Goal: Information Seeking & Learning: Learn about a topic

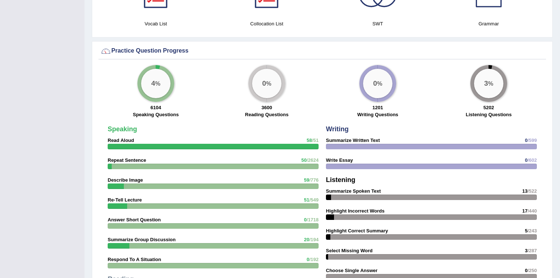
scroll to position [500, 0]
click at [164, 78] on div "4 %" at bounding box center [155, 83] width 29 height 29
click at [154, 76] on div "4 %" at bounding box center [155, 83] width 29 height 29
drag, startPoint x: 169, startPoint y: 90, endPoint x: 174, endPoint y: 94, distance: 6.2
click at [171, 93] on div "4 % 6104 Speaking Questions" at bounding box center [155, 92] width 111 height 54
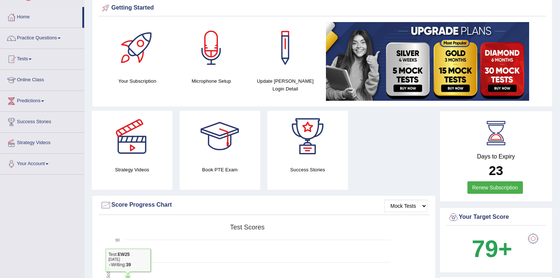
scroll to position [0, 0]
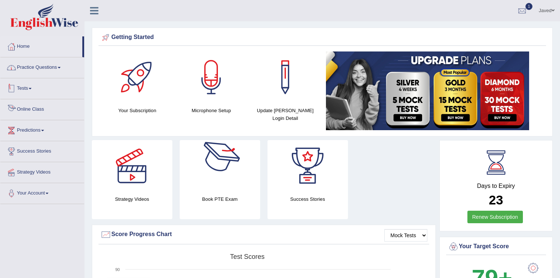
click at [45, 67] on link "Practice Questions" at bounding box center [42, 66] width 84 height 18
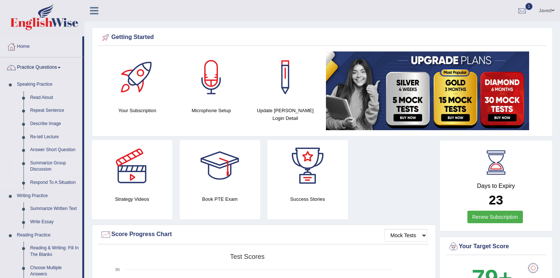
click at [45, 165] on link "Summarize Group Discussion" at bounding box center [55, 166] width 56 height 19
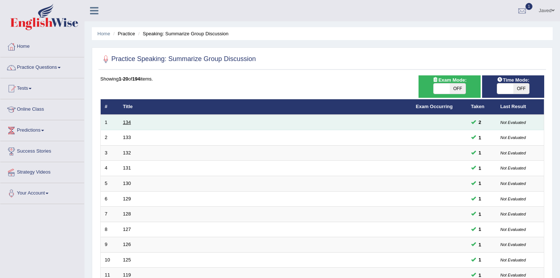
click at [126, 124] on link "134" at bounding box center [127, 122] width 8 height 6
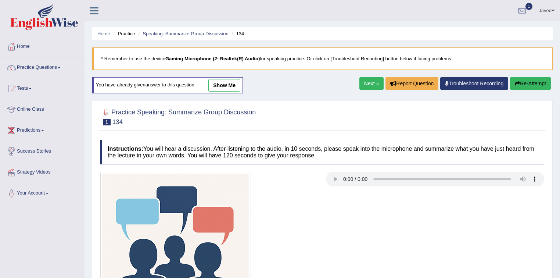
click at [221, 87] on link "show me" at bounding box center [224, 85] width 32 height 12
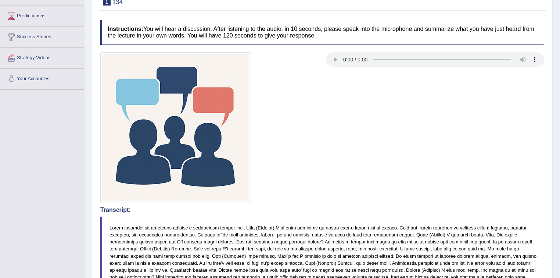
scroll to position [57, 0]
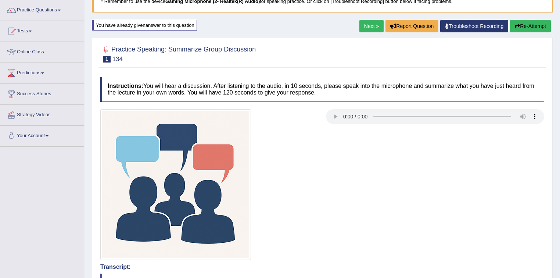
click at [369, 24] on link "Next »" at bounding box center [372, 26] width 24 height 12
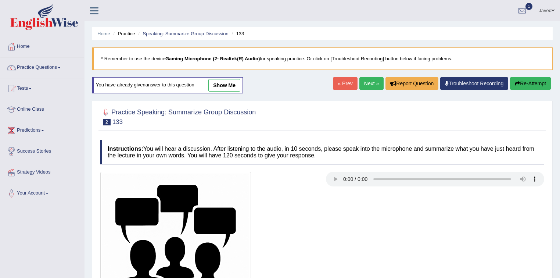
drag, startPoint x: 223, startPoint y: 83, endPoint x: 268, endPoint y: 185, distance: 112.1
click at [223, 83] on link "show me" at bounding box center [224, 85] width 32 height 12
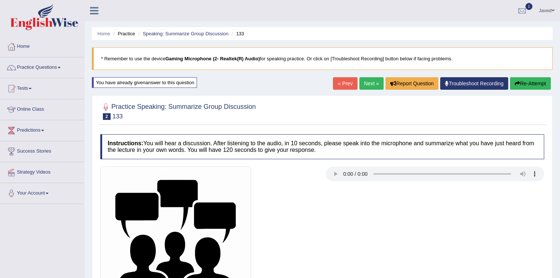
click at [58, 68] on link "Practice Questions" at bounding box center [42, 66] width 84 height 18
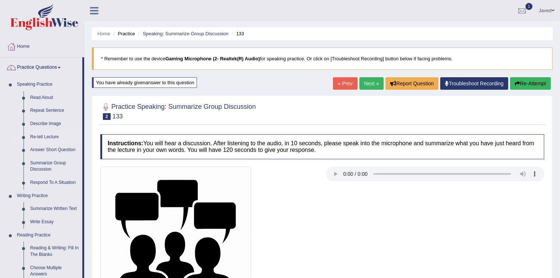
click at [50, 135] on link "Re-tell Lecture" at bounding box center [55, 137] width 56 height 13
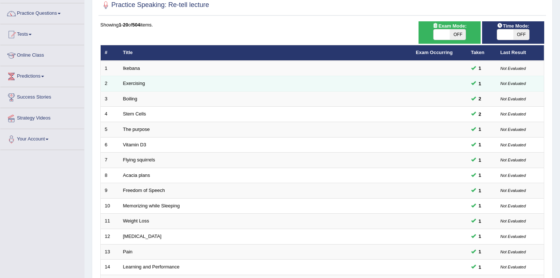
scroll to position [59, 0]
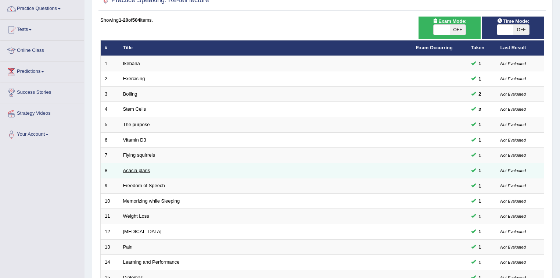
click at [128, 169] on link "Acacia plans" at bounding box center [136, 171] width 27 height 6
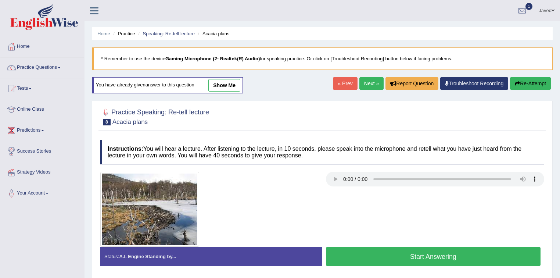
click at [225, 87] on link "show me" at bounding box center [224, 85] width 32 height 12
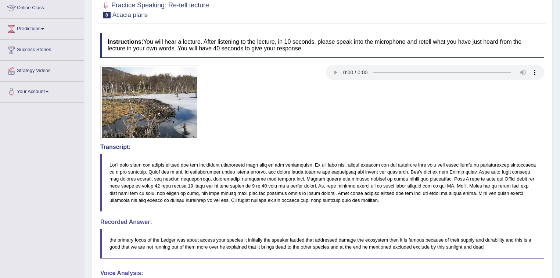
scroll to position [29, 0]
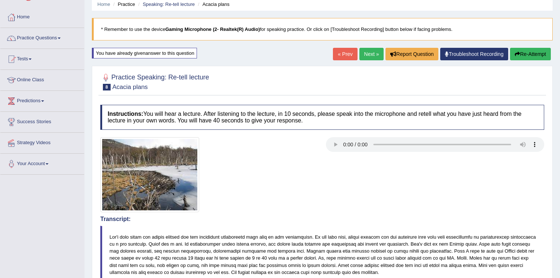
click at [372, 53] on link "Next »" at bounding box center [372, 54] width 24 height 12
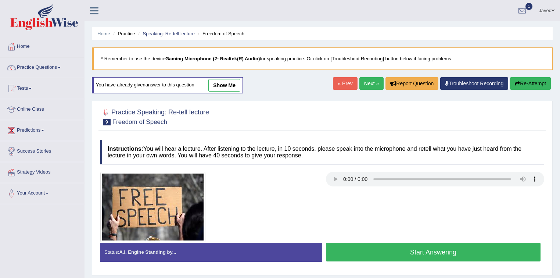
click at [222, 86] on link "show me" at bounding box center [224, 85] width 32 height 12
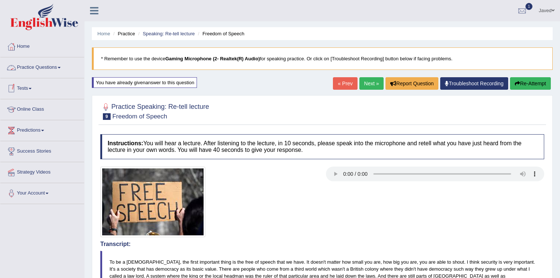
click at [58, 68] on link "Practice Questions" at bounding box center [42, 66] width 84 height 18
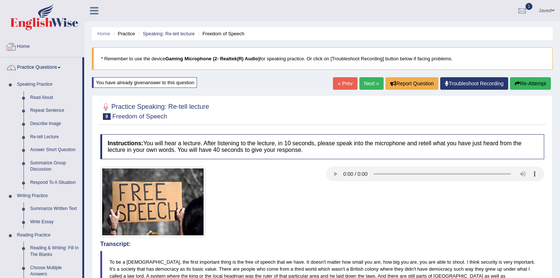
click at [22, 47] on link "Home" at bounding box center [42, 45] width 84 height 18
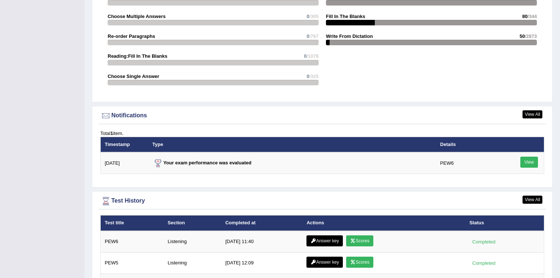
scroll to position [907, 0]
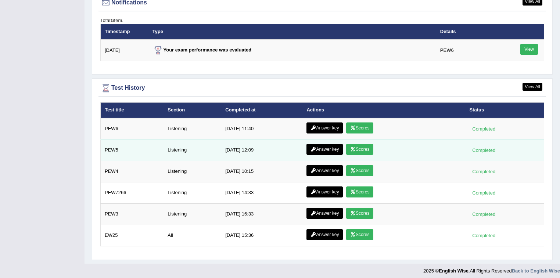
click at [322, 149] on link "Answer key" at bounding box center [325, 149] width 36 height 11
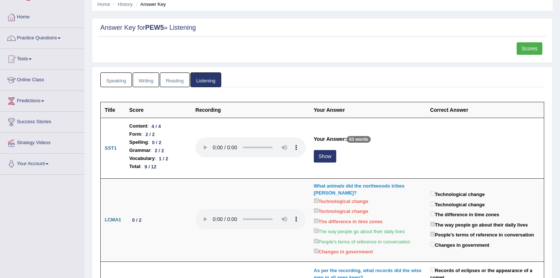
scroll to position [29, 0]
click at [32, 57] on link "Tests" at bounding box center [42, 58] width 84 height 18
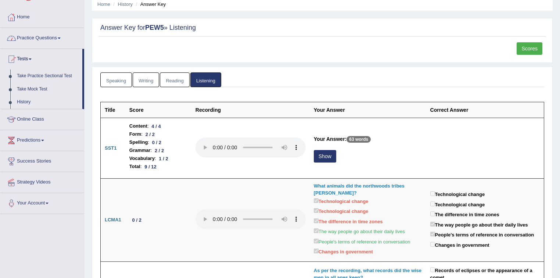
click at [44, 36] on link "Practice Questions" at bounding box center [42, 37] width 84 height 18
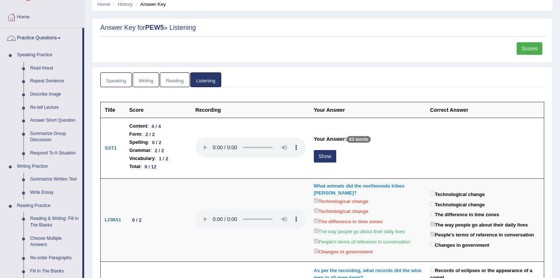
click at [61, 37] on span at bounding box center [59, 37] width 3 height 1
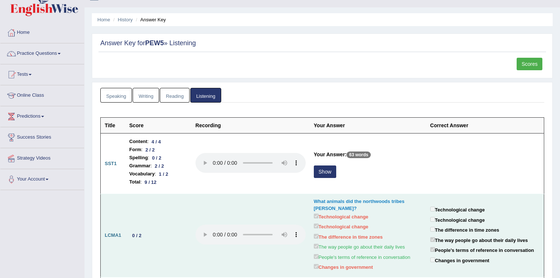
scroll to position [0, 0]
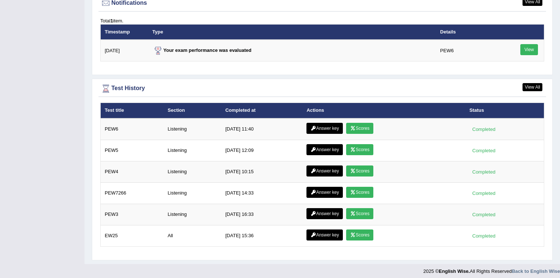
scroll to position [907, 0]
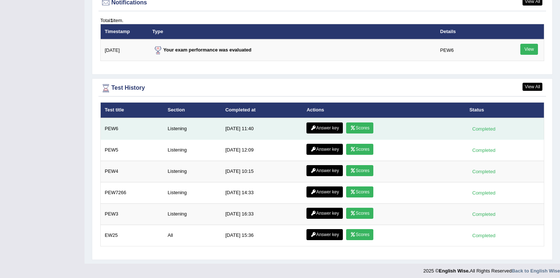
click at [328, 125] on link "Answer key" at bounding box center [325, 127] width 36 height 11
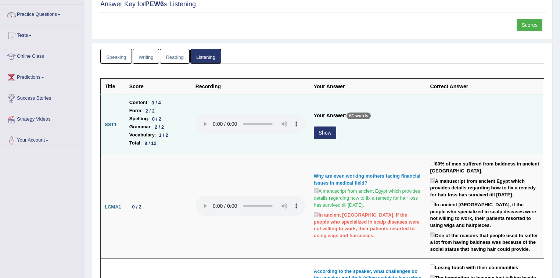
scroll to position [59, 0]
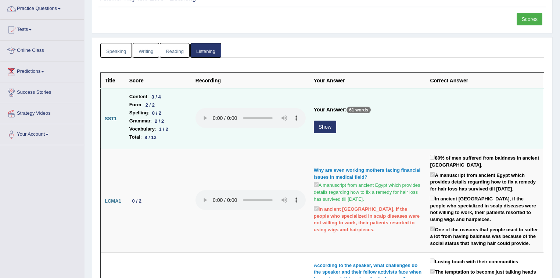
click at [324, 122] on button "Show" at bounding box center [325, 127] width 22 height 12
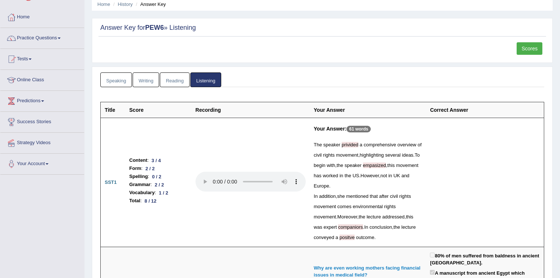
scroll to position [0, 0]
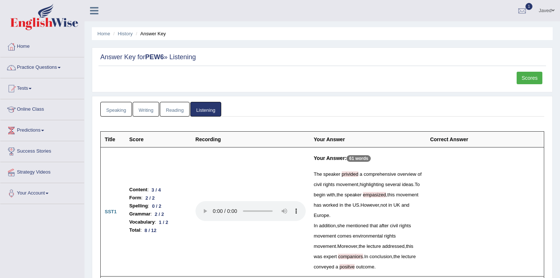
click at [58, 64] on link "Practice Questions" at bounding box center [42, 66] width 84 height 18
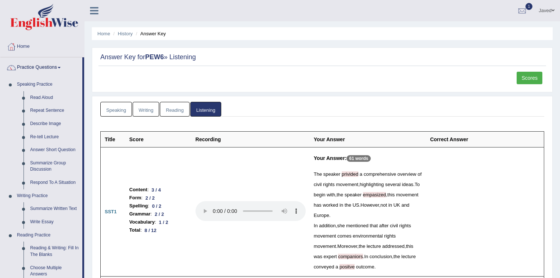
click at [121, 108] on link "Speaking" at bounding box center [116, 109] width 32 height 15
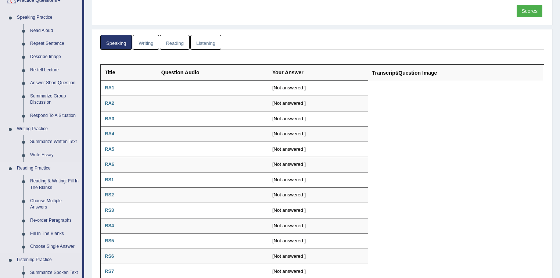
scroll to position [88, 0]
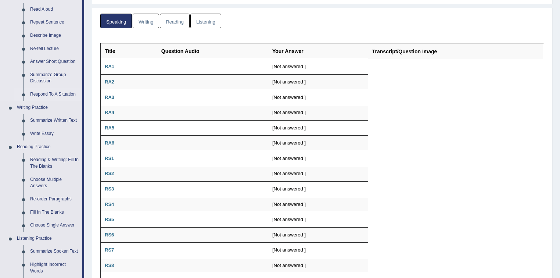
click at [39, 92] on link "Respond To A Situation" at bounding box center [55, 94] width 56 height 13
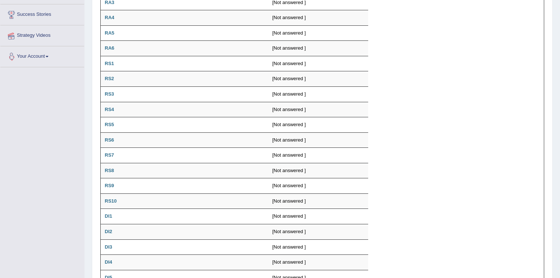
scroll to position [232, 0]
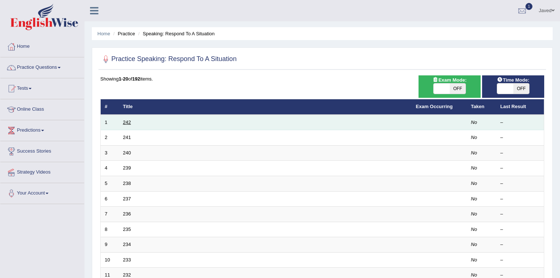
click at [125, 120] on link "242" at bounding box center [127, 122] width 8 height 6
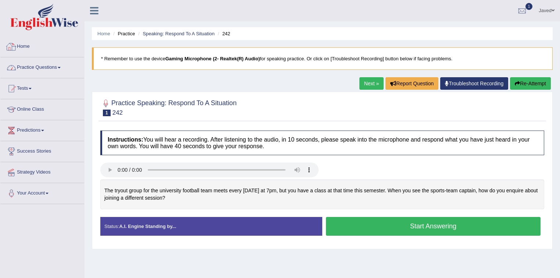
click at [42, 65] on link "Practice Questions" at bounding box center [42, 66] width 84 height 18
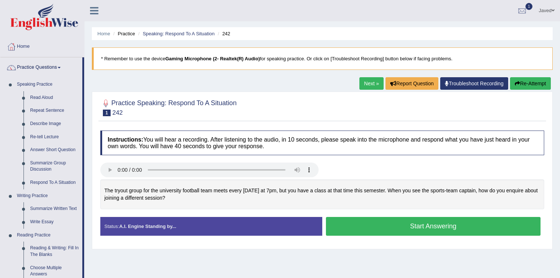
click at [343, 258] on div "Home Practice Speaking: Respond To A Situation 242 * Remember to use the device…" at bounding box center [323, 184] width 476 height 368
click at [499, 50] on blockquote "* Remember to use the device Gaming Microphone (2- Realtek(R) Audio) for speaki…" at bounding box center [322, 58] width 461 height 22
click at [362, 231] on button "Start Answering" at bounding box center [433, 226] width 215 height 19
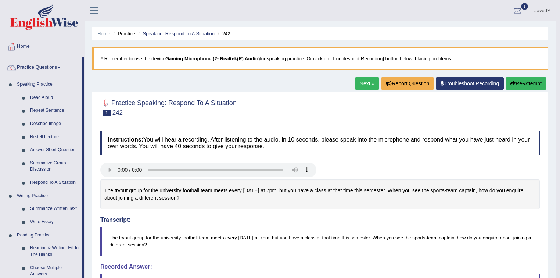
click at [367, 78] on link "Next »" at bounding box center [367, 83] width 24 height 12
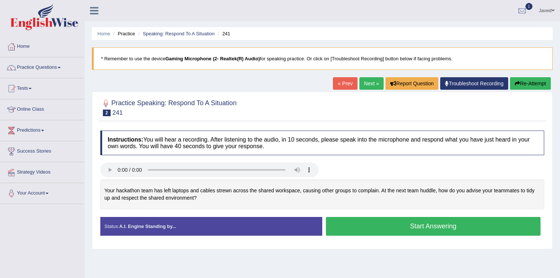
click at [354, 231] on button "Start Answering" at bounding box center [433, 226] width 215 height 19
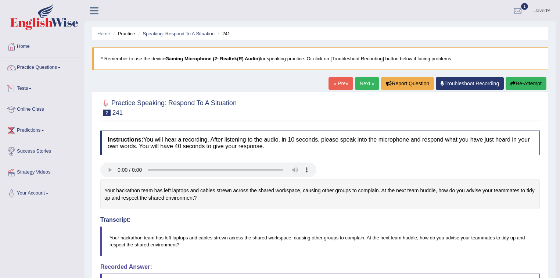
click at [31, 90] on link "Tests" at bounding box center [42, 87] width 84 height 18
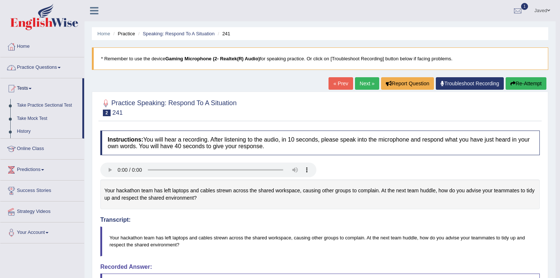
click at [44, 69] on link "Practice Questions" at bounding box center [42, 66] width 84 height 18
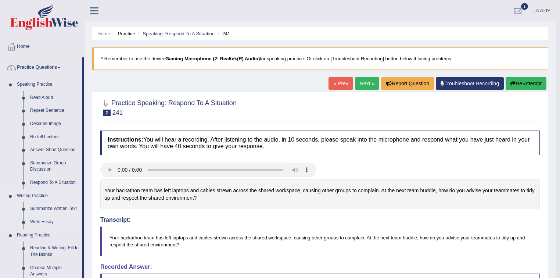
click at [43, 208] on link "Summarize Written Text" at bounding box center [55, 208] width 56 height 13
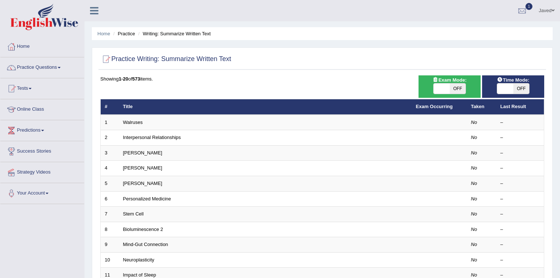
click at [133, 120] on link "Walruses" at bounding box center [133, 122] width 20 height 6
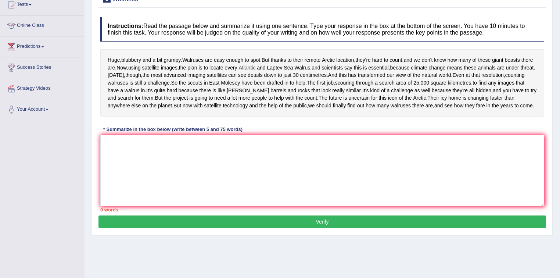
scroll to position [108, 0]
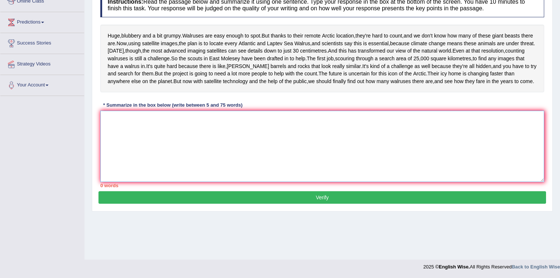
click at [177, 182] on textarea at bounding box center [322, 146] width 444 height 71
click at [124, 157] on textarea at bounding box center [322, 146] width 444 height 71
click at [201, 162] on textarea at bounding box center [322, 146] width 444 height 71
type textarea "t"
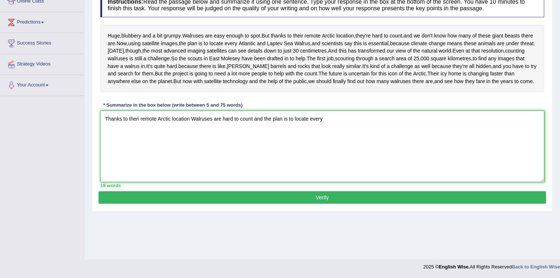
click at [252, 155] on textarea "Thanks to theri remote Arctic location Walruses are hard to count and the plan …" at bounding box center [322, 146] width 444 height 71
click at [322, 154] on textarea "Thanks to theri remote Arctic location Walruses are hard to count, and the plan…" at bounding box center [322, 146] width 444 height 71
click at [138, 155] on textarea "Thanks to theri remote Arctic location Walruses are hard to count, and the plan…" at bounding box center [322, 146] width 444 height 71
click at [251, 156] on textarea "Thanks to their remote Arctic location Walruses are hard to count, and the plan…" at bounding box center [322, 146] width 444 height 71
click at [252, 156] on textarea "Thanks to their remote Arctic location Walruses are hard to count, and the plan…" at bounding box center [322, 146] width 444 height 71
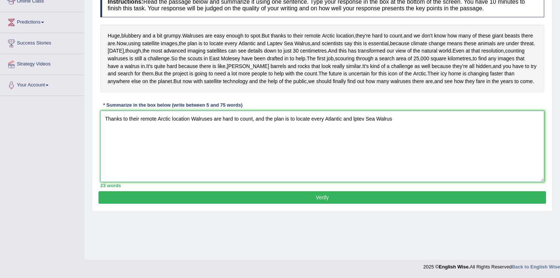
drag, startPoint x: 363, startPoint y: 154, endPoint x: 352, endPoint y: 156, distance: 11.2
click at [352, 156] on textarea "Thanks to their remote Arctic location Walruses are hard to count, and the plan…" at bounding box center [322, 146] width 444 height 71
click at [353, 156] on textarea "Thanks to their remote Arctic location Walruses are hard to count, and the plan…" at bounding box center [322, 146] width 444 height 71
click at [252, 154] on textarea "Thanks to their remote Arctic location Walruses are hard to count, and the plan…" at bounding box center [322, 146] width 444 height 71
click at [541, 154] on textarea "Thanks to their remote Arctic location Walruses are hard to count and we do not…" at bounding box center [322, 146] width 444 height 71
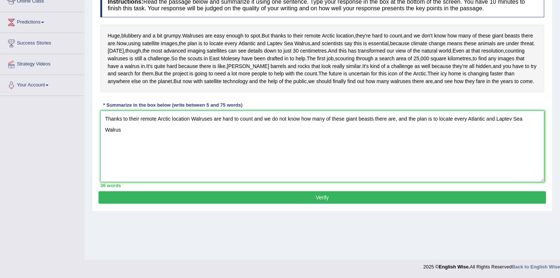
drag, startPoint x: 409, startPoint y: 155, endPoint x: 398, endPoint y: 154, distance: 11.1
click at [398, 154] on textarea "Thanks to their remote Arctic location Walruses are hard to count and we do not…" at bounding box center [322, 146] width 444 height 71
click at [412, 165] on textarea "Thanks to their remote Arctic location Walruses are hard to count and we do not…" at bounding box center [322, 146] width 444 height 71
drag, startPoint x: 407, startPoint y: 155, endPoint x: 400, endPoint y: 155, distance: 7.4
click at [400, 155] on textarea "Thanks to their remote Arctic location Walruses are hard to count and we do not…" at bounding box center [322, 146] width 444 height 71
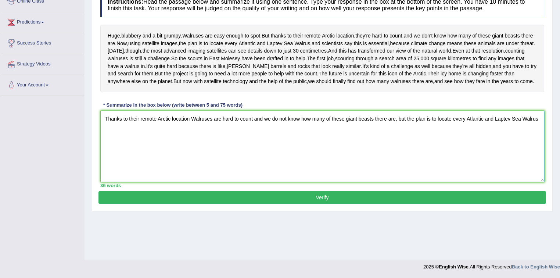
click at [537, 154] on textarea "Thanks to their remote Arctic location Walruses are hard to count and we do not…" at bounding box center [322, 146] width 444 height 71
click at [188, 156] on textarea "Thanks to their remote Arctic location Walruses are hard to count and we do not…" at bounding box center [322, 146] width 444 height 71
click at [189, 156] on textarea "Thanks to their remote Arctic location Walruses are hard to count and we do not…" at bounding box center [322, 146] width 444 height 71
click at [125, 167] on textarea "Thanks to their remote Arctic location, Walruses are hard to count and we do no…" at bounding box center [322, 146] width 444 height 71
click at [521, 154] on textarea "Thanks to their remote Arctic location, Walruses are hard to count and we do no…" at bounding box center [322, 146] width 444 height 71
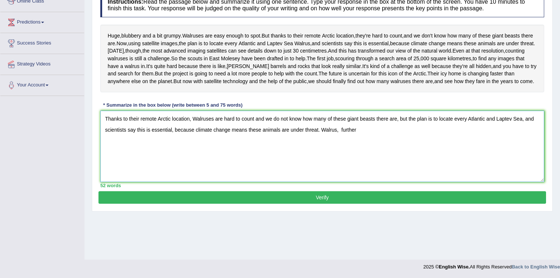
click at [522, 155] on textarea "Thanks to their remote Arctic location, Walruses are hard to count and we do no…" at bounding box center [322, 146] width 444 height 71
click at [347, 166] on textarea "Thanks to their remote Arctic location, Walruses are hard to count and we do no…" at bounding box center [322, 146] width 444 height 71
drag, startPoint x: 365, startPoint y: 168, endPoint x: 350, endPoint y: 168, distance: 15.1
click at [350, 168] on textarea "Thanks to their remote Arctic location, Walruses are hard to count and we do no…" at bounding box center [322, 146] width 444 height 71
click at [366, 168] on textarea "Thanks to their remote Arctic location, Walruses are hard to count and we do no…" at bounding box center [322, 146] width 444 height 71
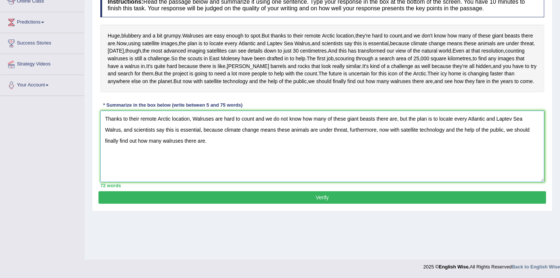
type textarea "Thanks to their remote Arctic location, Walruses are hard to count and we do no…"
click at [346, 204] on button "Verify" at bounding box center [323, 197] width 448 height 12
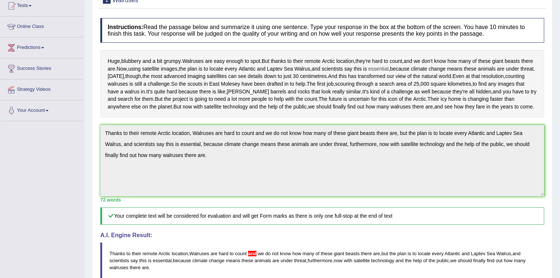
scroll to position [0, 0]
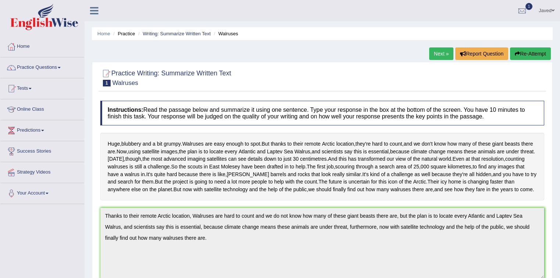
click at [442, 50] on link "Next »" at bounding box center [441, 53] width 24 height 12
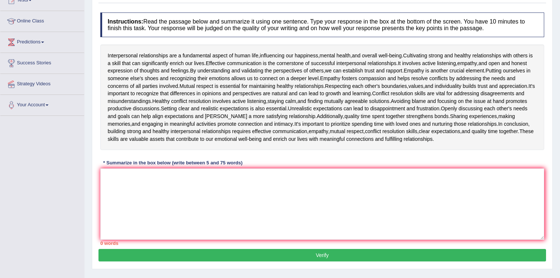
click at [288, 174] on textarea at bounding box center [322, 203] width 444 height 71
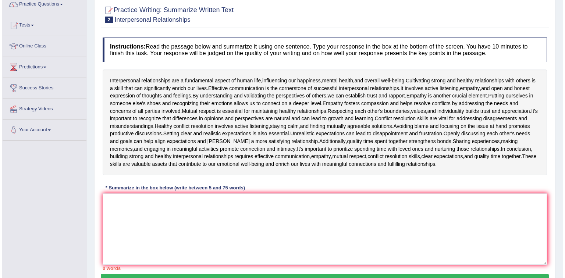
scroll to position [88, 0]
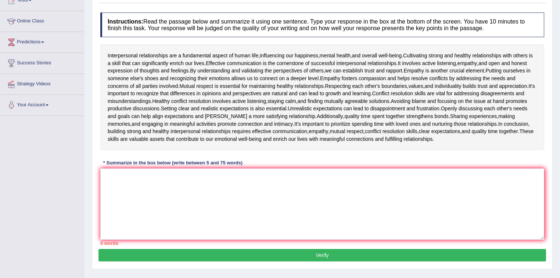
click at [146, 176] on textarea at bounding box center [322, 203] width 444 height 71
click at [190, 180] on textarea at bounding box center [322, 203] width 444 height 71
drag, startPoint x: 107, startPoint y: 53, endPoint x: 213, endPoint y: 54, distance: 105.5
click at [195, 55] on div "Interpersonal relationships are a fundamental aspect of human life , influencin…" at bounding box center [322, 97] width 444 height 106
drag, startPoint x: 406, startPoint y: 54, endPoint x: 357, endPoint y: 56, distance: 49.6
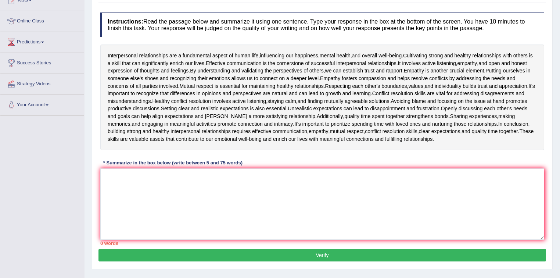
click at [363, 56] on div "Interpersonal relationships are a fundamental aspect of human life , influencin…" at bounding box center [322, 97] width 444 height 106
drag, startPoint x: 218, startPoint y: 62, endPoint x: 252, endPoint y: 62, distance: 34.2
click at [251, 62] on div "Interpersonal relationships are a fundamental aspect of human life , influencin…" at bounding box center [322, 97] width 444 height 106
click at [176, 184] on textarea at bounding box center [322, 203] width 444 height 71
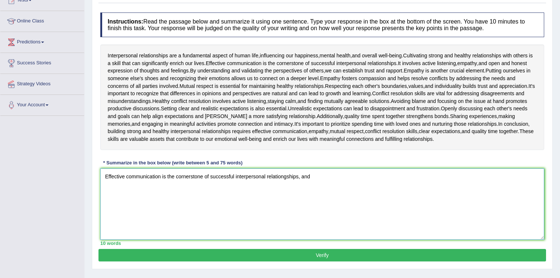
click at [286, 176] on textarea "Effective communication is the cornerstone of successful interpersonal relation…" at bounding box center [322, 203] width 444 height 71
click at [310, 174] on textarea "Effective communication is the cornerstone of successful interpersonal relation…" at bounding box center [322, 203] width 444 height 71
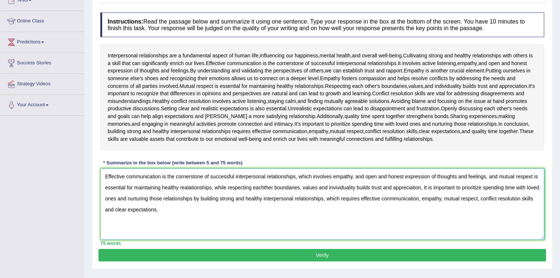
click at [531, 174] on textarea "Effective communication is the cornerstone of successful interpersonal relation…" at bounding box center [322, 203] width 444 height 71
click at [263, 186] on textarea "Effective communication is the cornerstone of successful interpersonal relation…" at bounding box center [322, 203] width 444 height 71
drag, startPoint x: 329, startPoint y: 78, endPoint x: 350, endPoint y: 79, distance: 21.0
click at [350, 79] on div "Interpersonal relationships are a fundamental aspect of human life , influencin…" at bounding box center [322, 97] width 444 height 106
click at [263, 188] on textarea "Effective communication is the cornerstone of successful interpersonal relation…" at bounding box center [322, 203] width 444 height 71
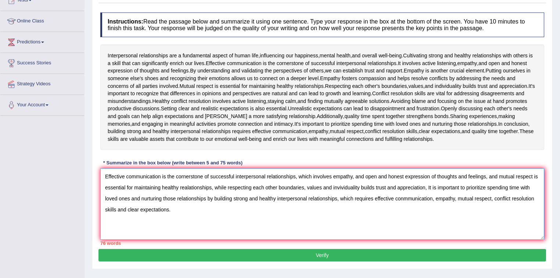
click at [276, 186] on textarea "Effective communication is the cornerstone of successful interpersonal relation…" at bounding box center [322, 203] width 444 height 71
click at [341, 185] on textarea "Effective communication is the cornerstone of successful interpersonal relation…" at bounding box center [322, 203] width 444 height 71
click at [175, 175] on textarea "Effective communication is the cornerstone of successful interpersonal relation…" at bounding box center [322, 203] width 444 height 71
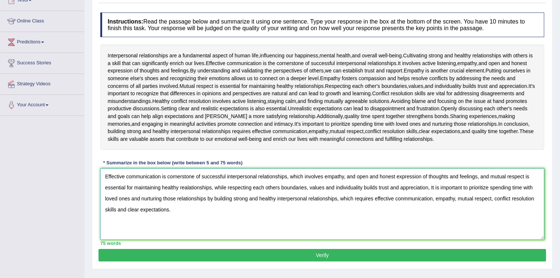
click at [431, 187] on textarea "Effective communication is cornerstone of successful interpersonal relationship…" at bounding box center [322, 203] width 444 height 71
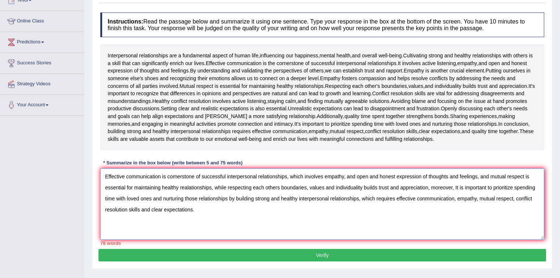
drag, startPoint x: 491, startPoint y: 186, endPoint x: 459, endPoint y: 185, distance: 31.6
click at [459, 185] on textarea "Effective communication is cornerstone of successful interpersonal relationship…" at bounding box center [322, 203] width 444 height 71
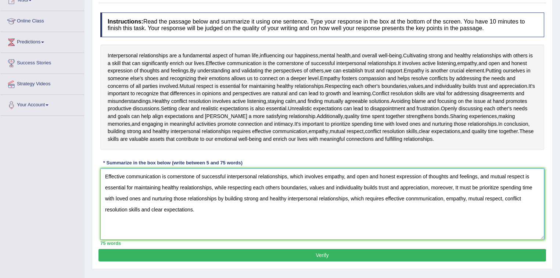
type textarea "Effective communication is cornerstone of successful interpersonal relationship…"
click at [346, 257] on button "Verify" at bounding box center [323, 255] width 448 height 12
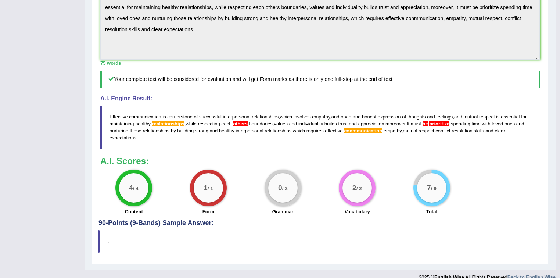
scroll to position [266, 0]
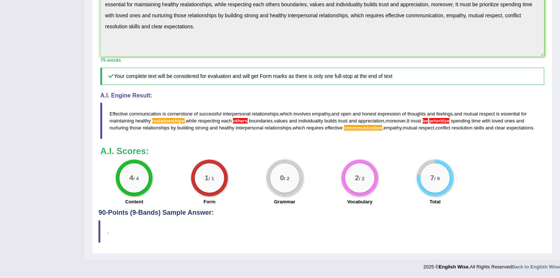
click at [435, 118] on span "prioritize" at bounding box center [439, 121] width 20 height 6
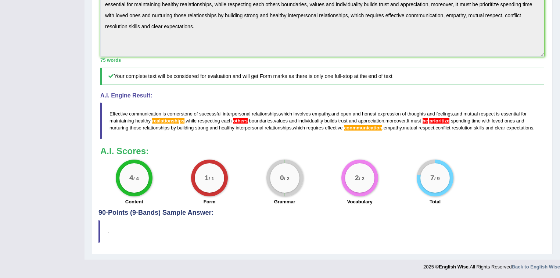
click at [435, 118] on span "prioritize" at bounding box center [439, 121] width 20 height 6
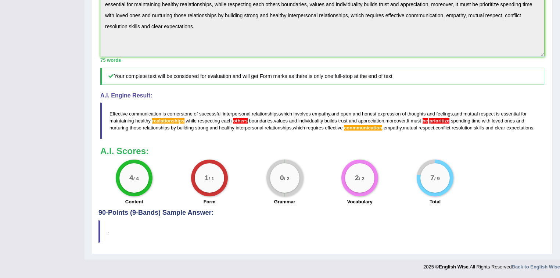
click at [435, 118] on span "prioritize" at bounding box center [439, 121] width 20 height 6
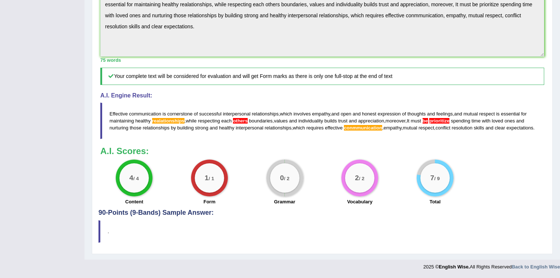
click at [435, 118] on span "prioritize" at bounding box center [439, 121] width 20 height 6
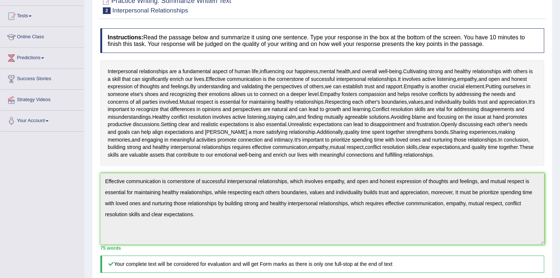
scroll to position [0, 0]
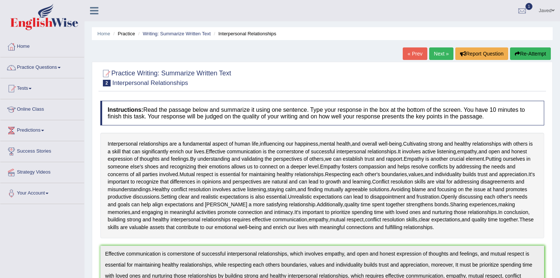
click at [442, 48] on link "Next »" at bounding box center [441, 53] width 24 height 12
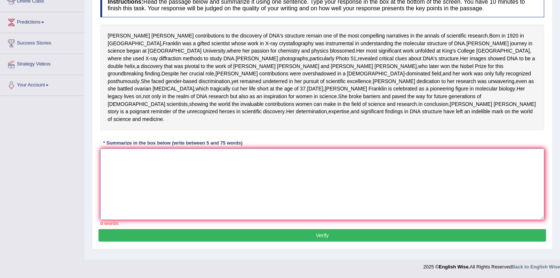
click at [155, 167] on textarea at bounding box center [322, 184] width 444 height 71
click at [150, 25] on div "[PERSON_NAME] contributions to the discovery of DNA's structure remain one of t…" at bounding box center [322, 78] width 444 height 106
drag, startPoint x: 382, startPoint y: 16, endPoint x: 361, endPoint y: 17, distance: 20.6
click at [361, 25] on div "[PERSON_NAME] contributions to the discovery of DNA's structure remain one of t…" at bounding box center [322, 78] width 444 height 106
click at [155, 165] on textarea at bounding box center [322, 184] width 444 height 71
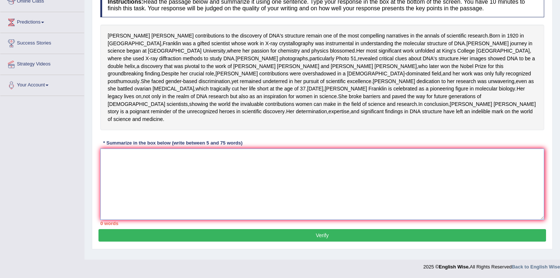
click at [164, 164] on textarea at bounding box center [322, 184] width 444 height 71
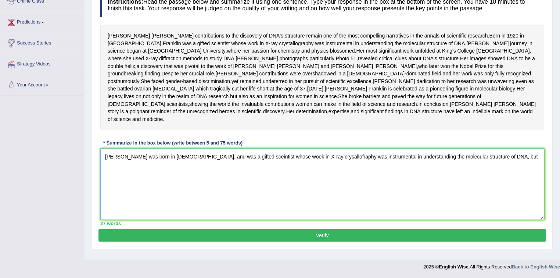
click at [272, 161] on textarea "[PERSON_NAME] was born in [DEMOGRAPHIC_DATA], and was a gifted sceintist whose …" at bounding box center [322, 184] width 444 height 71
click at [304, 160] on textarea "[PERSON_NAME] was born in [DEMOGRAPHIC_DATA], and was a gifted sceintist whose …" at bounding box center [322, 184] width 444 height 71
click at [315, 161] on textarea "[PERSON_NAME] was born in [DEMOGRAPHIC_DATA], and was a gifted sceintist whose …" at bounding box center [322, 184] width 444 height 71
click at [501, 162] on textarea "[PERSON_NAME] was born in [DEMOGRAPHIC_DATA], and was a gifted sceintist whose …" at bounding box center [322, 184] width 444 height 71
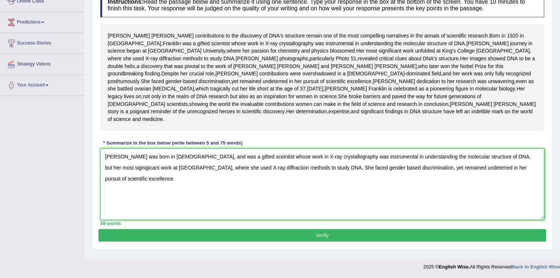
drag, startPoint x: 305, startPoint y: 172, endPoint x: 104, endPoint y: 176, distance: 200.4
click at [104, 176] on textarea "[PERSON_NAME] was born in [DEMOGRAPHIC_DATA], and was a gifted sceintist whose …" at bounding box center [322, 184] width 444 height 71
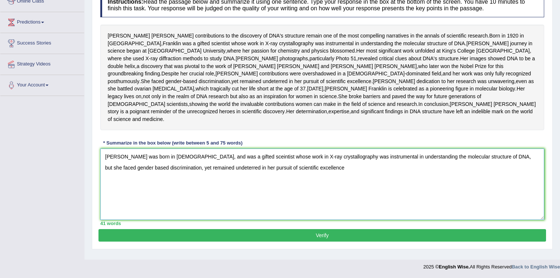
click at [296, 174] on textarea "[PERSON_NAME] was born in [DEMOGRAPHIC_DATA], and was a gifted sceintist whose …" at bounding box center [322, 184] width 444 height 71
click at [378, 170] on textarea "[PERSON_NAME] was born in [DEMOGRAPHIC_DATA], and was a gifted sceintist whose …" at bounding box center [322, 184] width 444 height 71
click at [349, 172] on textarea "[PERSON_NAME] was born in [DEMOGRAPHIC_DATA], and was a gifted sceintist whose …" at bounding box center [322, 184] width 444 height 71
click at [331, 171] on textarea "[PERSON_NAME] was born in [DEMOGRAPHIC_DATA], and was a gifted sceintist whose …" at bounding box center [322, 184] width 444 height 71
click at [341, 172] on textarea "[PERSON_NAME] was born in [DEMOGRAPHIC_DATA], and was a gifted sceintist whose …" at bounding box center [322, 184] width 444 height 71
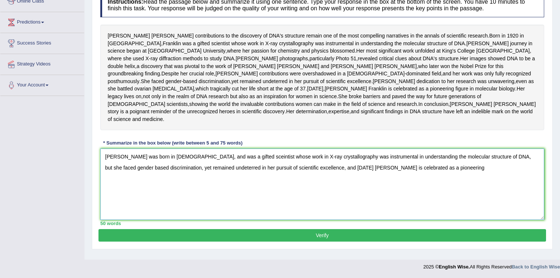
click at [432, 173] on textarea "[PERSON_NAME] was born in [DEMOGRAPHIC_DATA], and was a gifted sceintist whose …" at bounding box center [322, 184] width 444 height 71
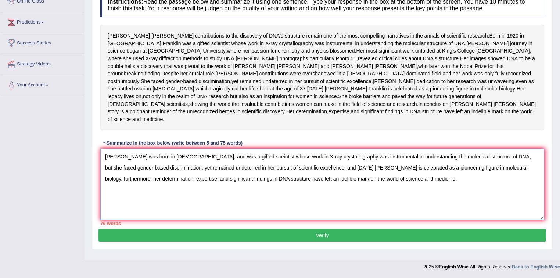
click at [307, 171] on textarea "[PERSON_NAME] was born in [DEMOGRAPHIC_DATA], and was a gifted sceintist whose …" at bounding box center [322, 184] width 444 height 71
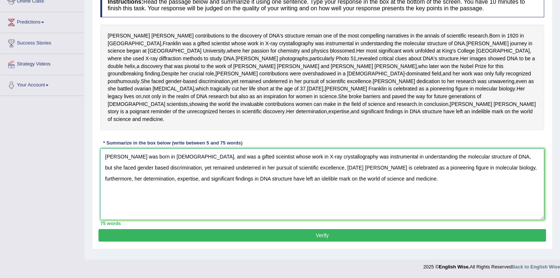
type textarea "[PERSON_NAME] was born in [DEMOGRAPHIC_DATA], and was a gifted sceintist whose …"
click at [301, 242] on button "Verify" at bounding box center [323, 235] width 448 height 12
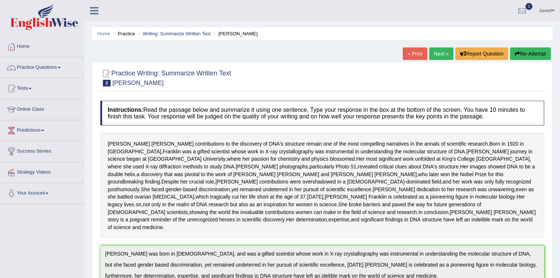
click at [447, 51] on link "Next »" at bounding box center [441, 53] width 24 height 12
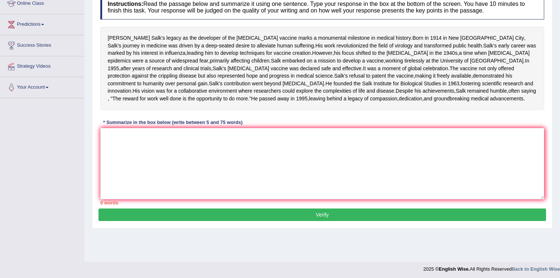
scroll to position [125, 0]
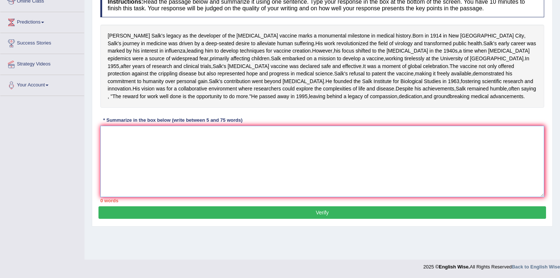
click at [241, 191] on textarea at bounding box center [322, 161] width 444 height 71
click at [164, 177] on textarea at bounding box center [322, 161] width 444 height 71
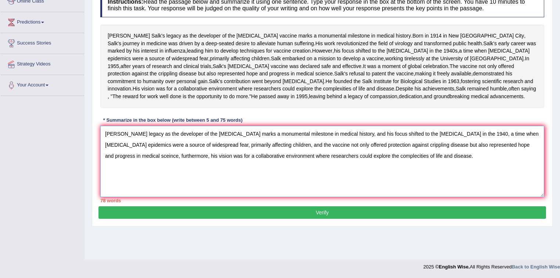
drag, startPoint x: 481, startPoint y: 161, endPoint x: 466, endPoint y: 161, distance: 14.7
click at [466, 161] on textarea "Jonas Salk's legacy as the developer of the polio vaccine marks a monumental mi…" at bounding box center [322, 161] width 444 height 71
click at [343, 183] on textarea "Jonas Salk's legacy as the developer of the polio vaccine marks a monumental mi…" at bounding box center [322, 161] width 444 height 71
drag, startPoint x: 376, startPoint y: 184, endPoint x: 360, endPoint y: 181, distance: 16.2
click at [360, 181] on textarea "Jonas Salk's legacy as the developer of the polio vaccine marks a monumental mi…" at bounding box center [322, 161] width 444 height 71
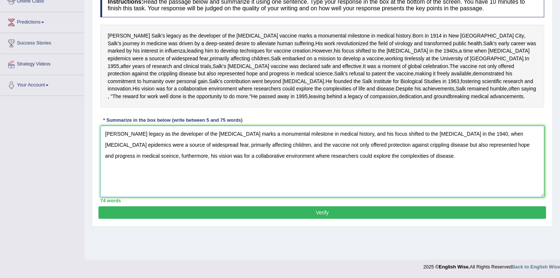
click at [387, 185] on textarea "Jonas Salk's legacy as the developer of the polio vaccine marks a monumental mi…" at bounding box center [322, 161] width 444 height 71
type textarea "Jonas Salk's legacy as the developer of the polio vaccine marks a monumental mi…"
click at [342, 219] on button "Verify" at bounding box center [323, 212] width 448 height 12
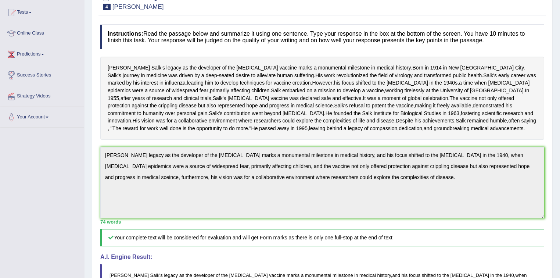
scroll to position [0, 0]
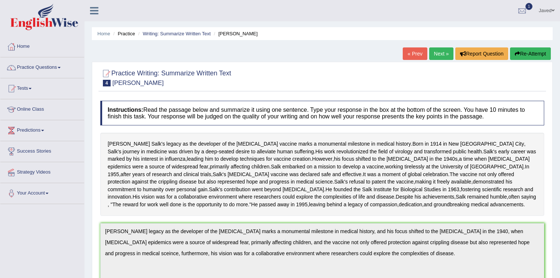
click at [438, 52] on link "Next »" at bounding box center [441, 53] width 24 height 12
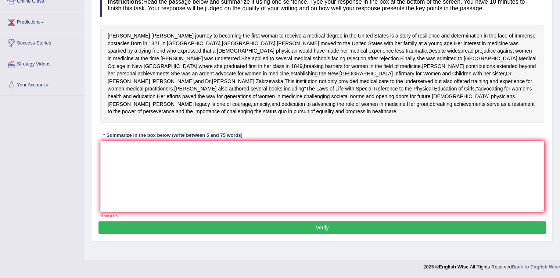
scroll to position [74, 0]
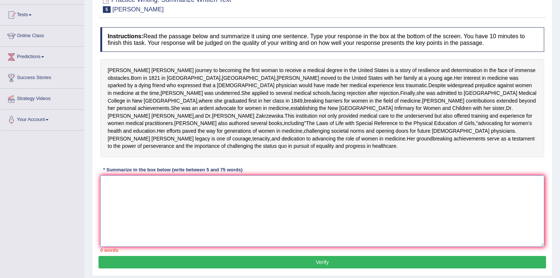
click at [167, 225] on textarea at bounding box center [322, 210] width 444 height 71
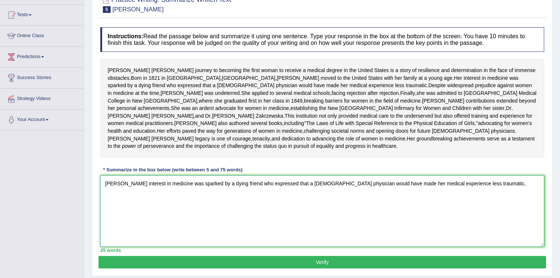
click at [497, 221] on textarea "[PERSON_NAME] interest in medicine was sparked by a dying friend who expressed …" at bounding box center [322, 210] width 444 height 71
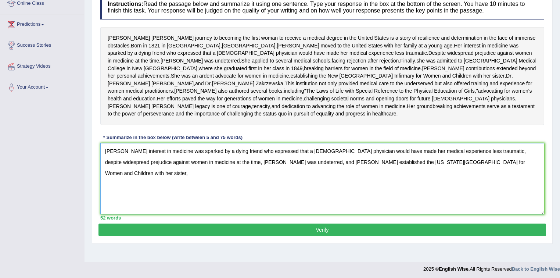
scroll to position [132, 0]
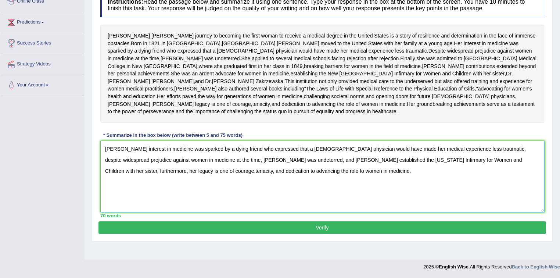
click at [486, 169] on textarea "[PERSON_NAME] interest in medicine was sparked by a dying friend who expressed …" at bounding box center [322, 176] width 444 height 71
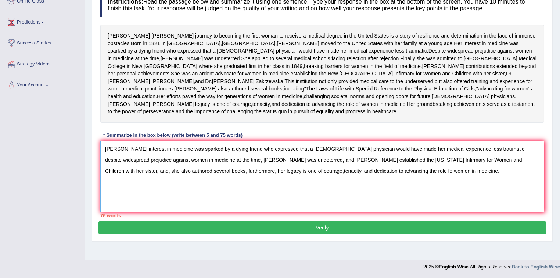
click at [496, 172] on textarea "[PERSON_NAME] interest in medicine was sparked by a dying friend who expressed …" at bounding box center [322, 176] width 444 height 71
click at [209, 161] on textarea "[PERSON_NAME] interest in medicine was sparked by a dying friend who expressed …" at bounding box center [322, 176] width 444 height 71
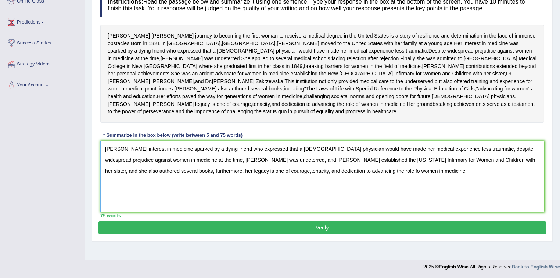
click at [237, 206] on textarea "[PERSON_NAME] interest in medicine sparked by a dying friend who expressed that…" at bounding box center [322, 176] width 444 height 71
type textarea "[PERSON_NAME] interest in medicine sparked by a dying friend who expressed that…"
click at [356, 234] on button "Verify" at bounding box center [323, 227] width 448 height 12
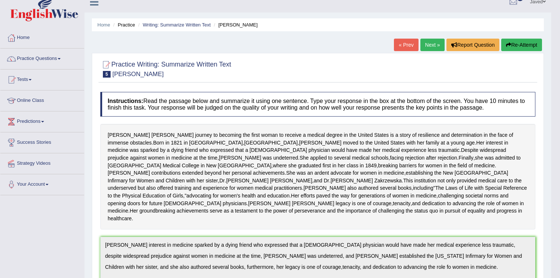
scroll to position [0, 0]
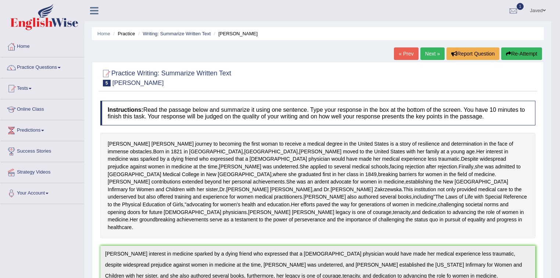
click at [428, 51] on link "Next »" at bounding box center [433, 53] width 24 height 12
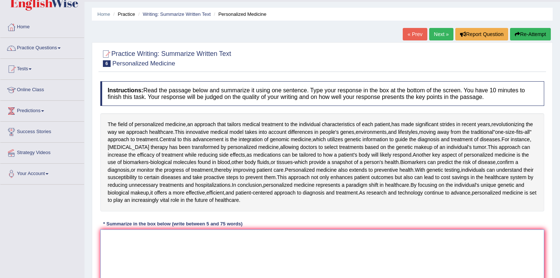
scroll to position [29, 0]
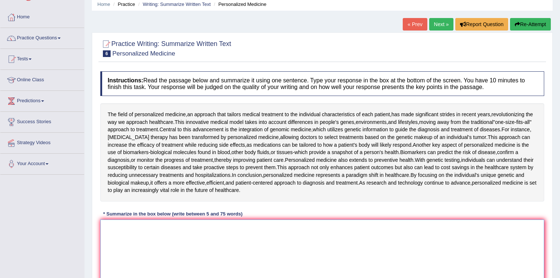
click at [152, 238] on textarea at bounding box center [322, 254] width 444 height 71
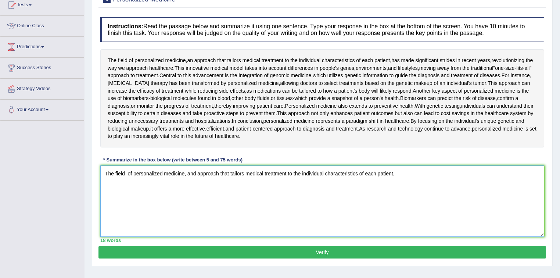
scroll to position [88, 0]
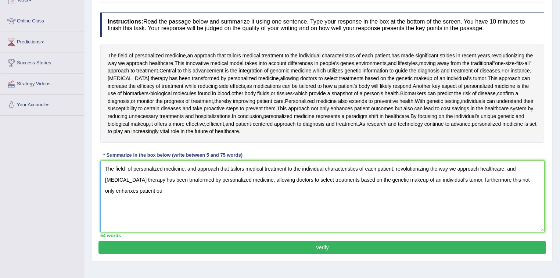
click at [516, 175] on textarea "The field of personalized medicine, and approach that tailors medical treatment…" at bounding box center [322, 196] width 444 height 71
click at [537, 178] on textarea "The field of personalized medicine, and approach that tailors medical treatment…" at bounding box center [322, 196] width 444 height 71
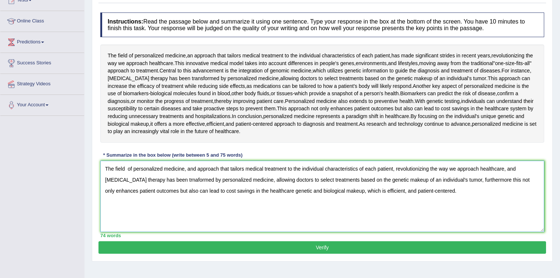
click at [151, 179] on textarea "The field of personalized medicine, and approach that tailors medical treatment…" at bounding box center [322, 196] width 444 height 71
click at [482, 179] on textarea "The field of personalized medicine, and approach that tailors medical treatment…" at bounding box center [322, 196] width 444 height 71
click at [471, 179] on textarea "The field of personalized medicine, and approach that tailors medical treatment…" at bounding box center [322, 196] width 444 height 71
type textarea "The field of personalized medicine, and approach that tailors medical treatment…"
click at [343, 242] on button "Verify" at bounding box center [323, 247] width 448 height 12
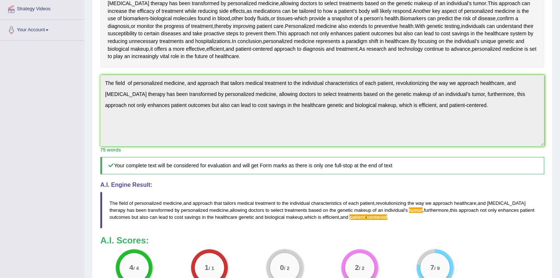
scroll to position [134, 0]
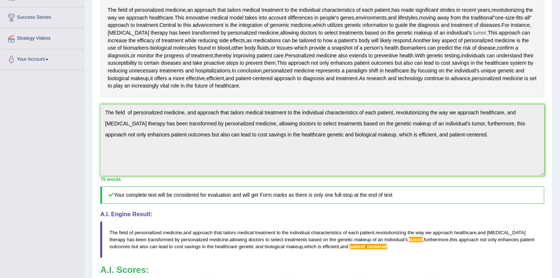
drag, startPoint x: 474, startPoint y: 33, endPoint x: 479, endPoint y: 33, distance: 5.5
click at [479, 33] on span "tumor" at bounding box center [480, 33] width 13 height 8
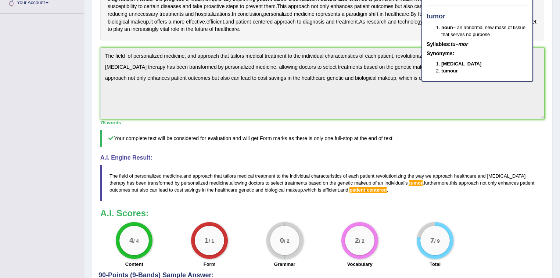
scroll to position [222, 0]
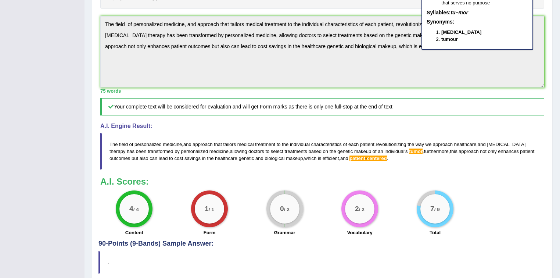
click at [367, 157] on span "centered" at bounding box center [377, 159] width 20 height 6
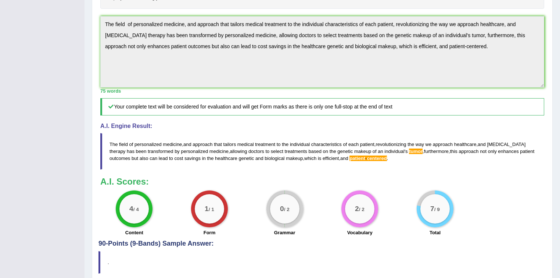
click at [367, 157] on span "centered" at bounding box center [377, 159] width 20 height 6
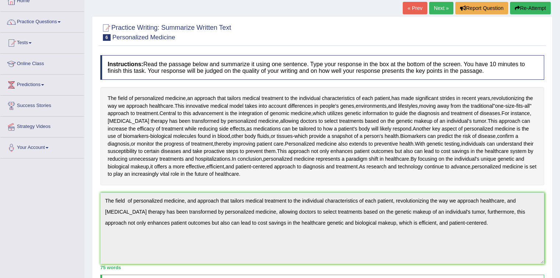
scroll to position [0, 0]
